Goal: Task Accomplishment & Management: Use online tool/utility

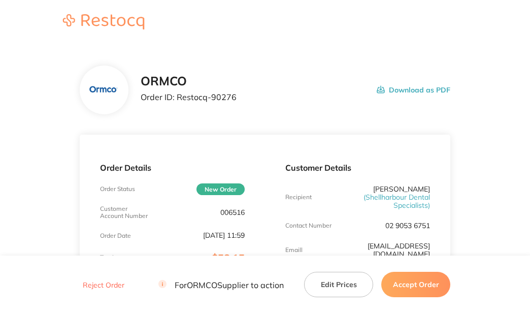
click at [418, 277] on button "Accept Order" at bounding box center [415, 284] width 69 height 25
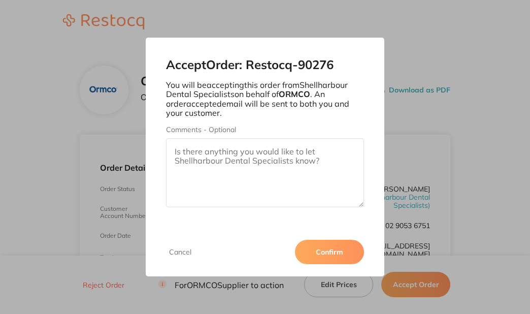
click at [318, 66] on h2 "Accept Order: Restocq- 90276" at bounding box center [265, 65] width 198 height 14
drag, startPoint x: 318, startPoint y: 66, endPoint x: 398, endPoint y: 81, distance: 81.5
click at [319, 66] on h2 "Accept Order: Restocq- 90276" at bounding box center [265, 65] width 198 height 14
copy h2 "90276"
click at [460, 90] on div "Accept Order: Restocq- 90276 You will be accepting this order from Shellharbour…" at bounding box center [265, 157] width 530 height 314
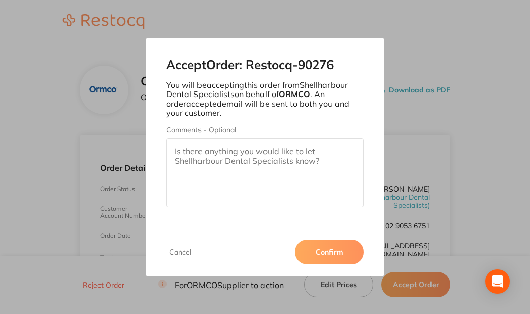
click at [329, 254] on button "Confirm" at bounding box center [329, 252] width 69 height 24
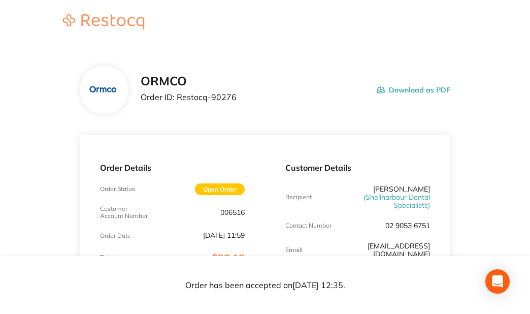
scroll to position [51, 0]
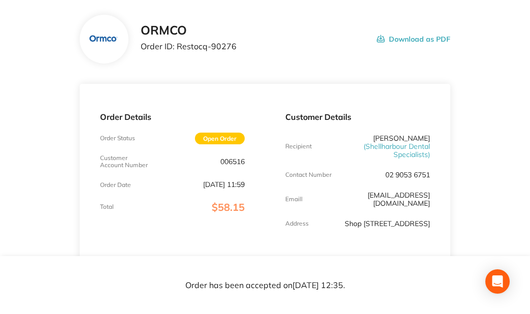
click at [399, 174] on p "02 9053 6751" at bounding box center [407, 175] width 45 height 8
click at [239, 163] on p "006516" at bounding box center [232, 161] width 24 height 8
click at [239, 162] on p "006516" at bounding box center [232, 161] width 24 height 8
copy p "006516"
click at [219, 43] on p "Order ID: Restocq- 90276" at bounding box center [189, 46] width 96 height 9
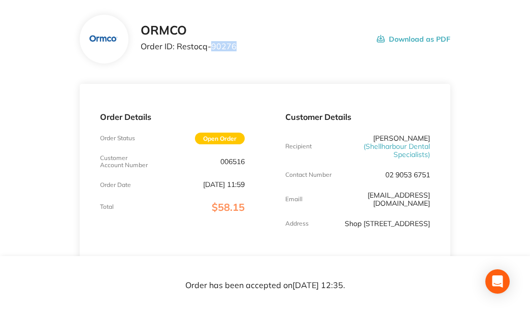
click at [219, 43] on p "Order ID: Restocq- 90276" at bounding box center [189, 46] width 96 height 9
copy p "90276"
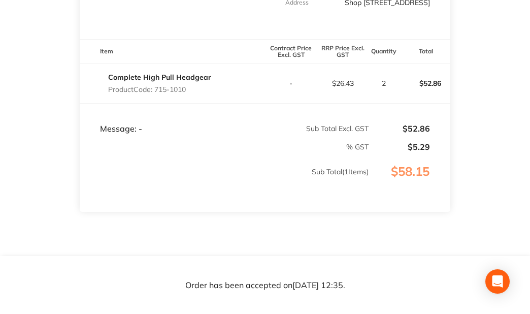
scroll to position [254, 0]
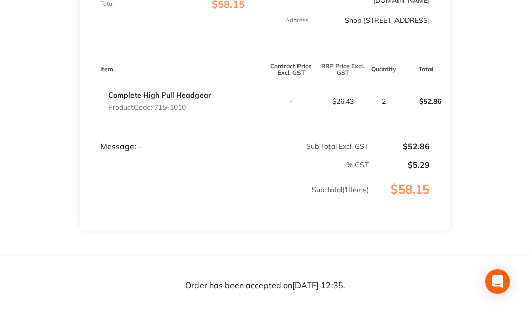
copy p "715-1010"
drag, startPoint x: 193, startPoint y: 115, endPoint x: 157, endPoint y: 115, distance: 36.0
click at [157, 111] on p "Product Code: 715-1010" at bounding box center [159, 107] width 103 height 8
